Goal: Task Accomplishment & Management: Use online tool/utility

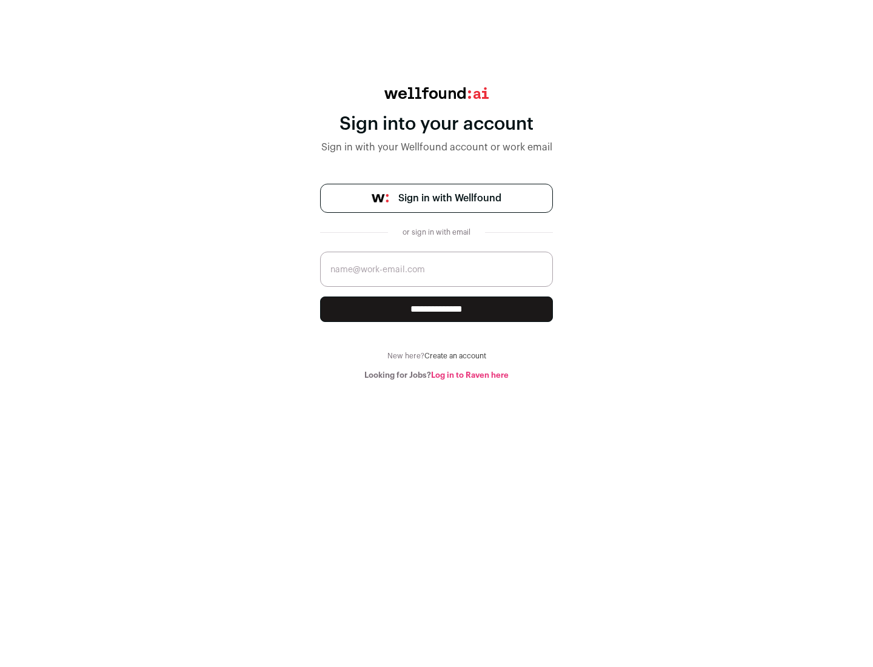
click at [449, 198] on span "Sign in with Wellfound" at bounding box center [449, 198] width 103 height 15
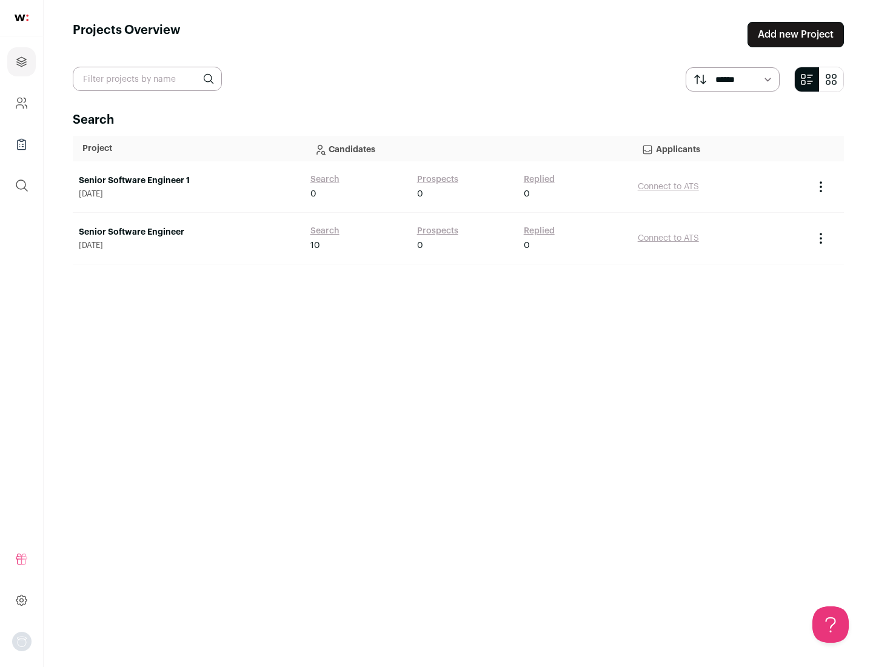
click at [188, 232] on link "Senior Software Engineer" at bounding box center [188, 232] width 219 height 12
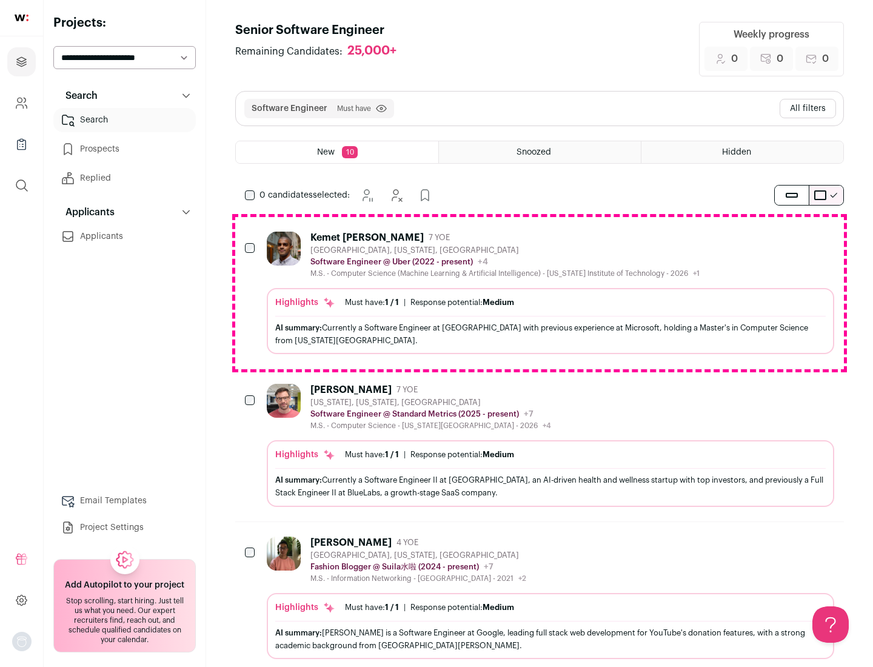
click at [539, 293] on div "Highlights Must have: 1 / 1 How many must haves have been fulfilled? | Response…" at bounding box center [550, 321] width 567 height 66
